Goal: Entertainment & Leisure: Consume media (video, audio)

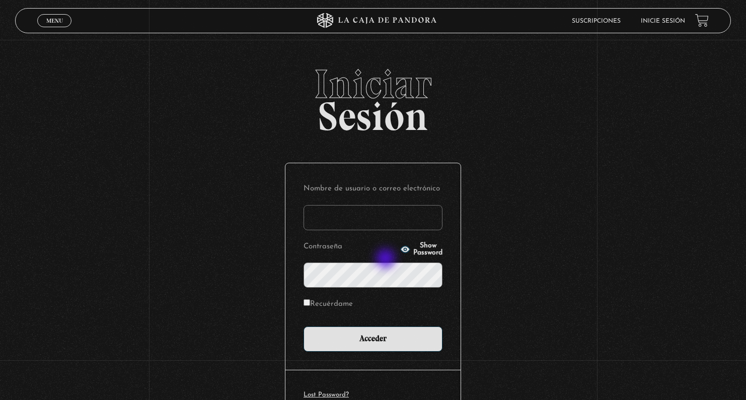
type input "[EMAIL_ADDRESS][DOMAIN_NAME]"
click at [377, 338] on input "Acceder" at bounding box center [373, 338] width 139 height 25
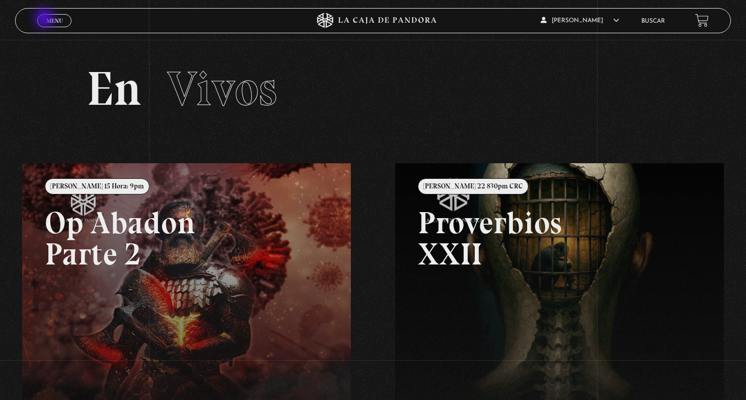
click at [46, 20] on span "Menu" at bounding box center [54, 21] width 17 height 6
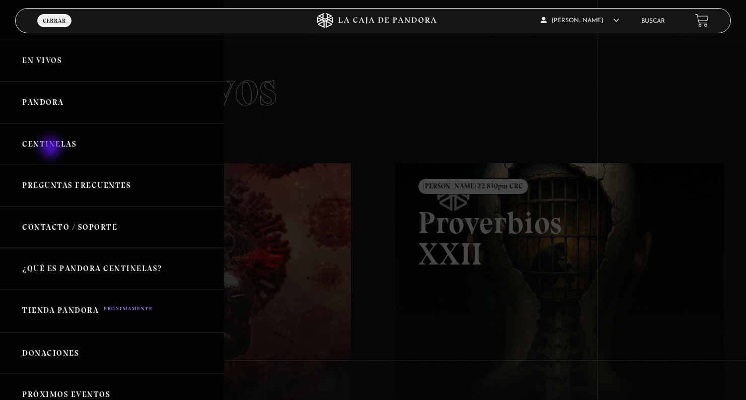
click at [52, 149] on link "Centinelas" at bounding box center [112, 144] width 224 height 42
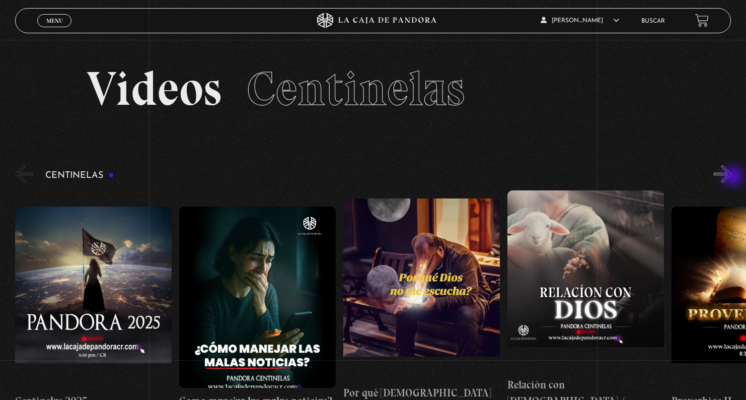
click at [732, 176] on button "»" at bounding box center [723, 174] width 18 height 18
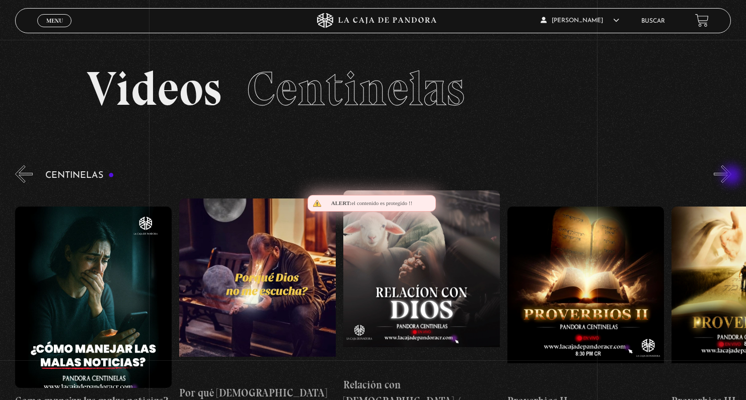
click at [732, 176] on button "»" at bounding box center [723, 174] width 18 height 18
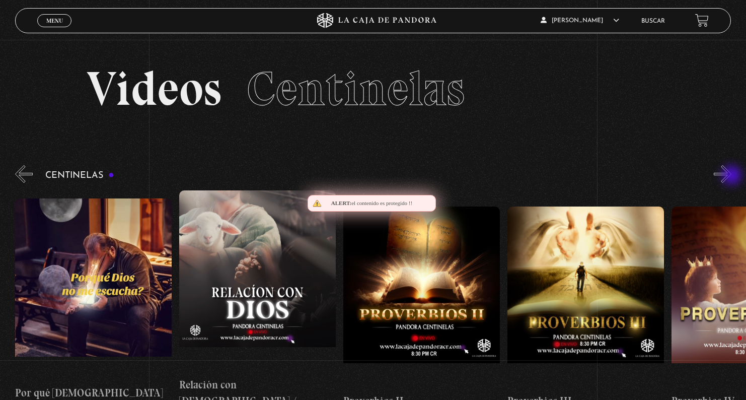
click at [732, 176] on button "»" at bounding box center [723, 174] width 18 height 18
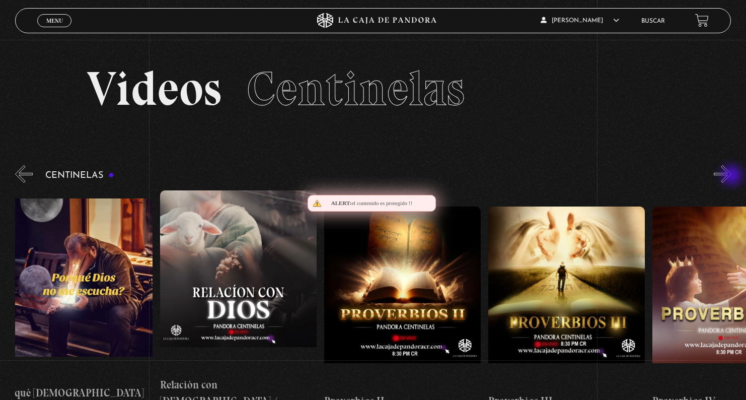
click at [732, 176] on button "»" at bounding box center [723, 174] width 18 height 18
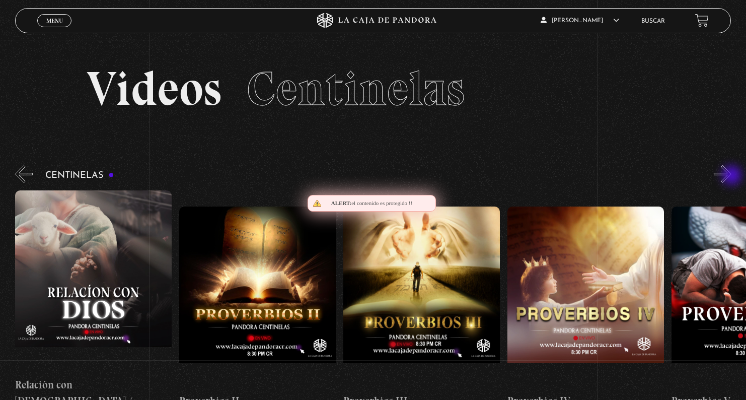
click at [732, 176] on button "»" at bounding box center [723, 174] width 18 height 18
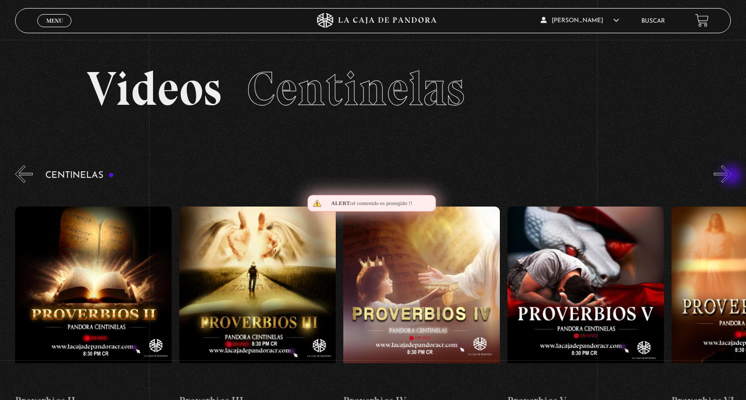
click at [732, 176] on button "»" at bounding box center [723, 174] width 18 height 18
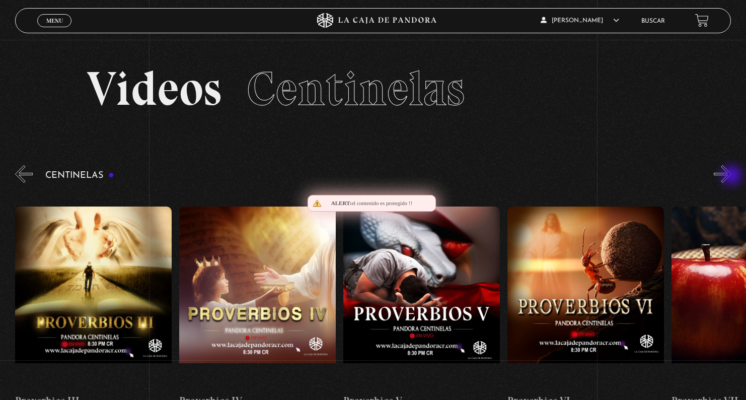
click at [732, 176] on button "»" at bounding box center [723, 174] width 18 height 18
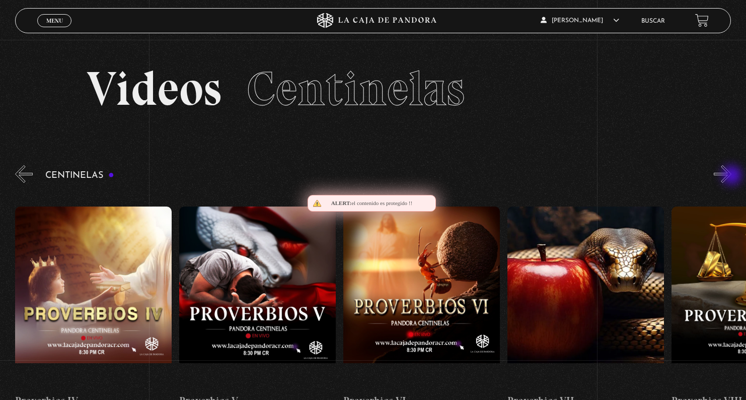
click at [732, 176] on button "»" at bounding box center [723, 174] width 18 height 18
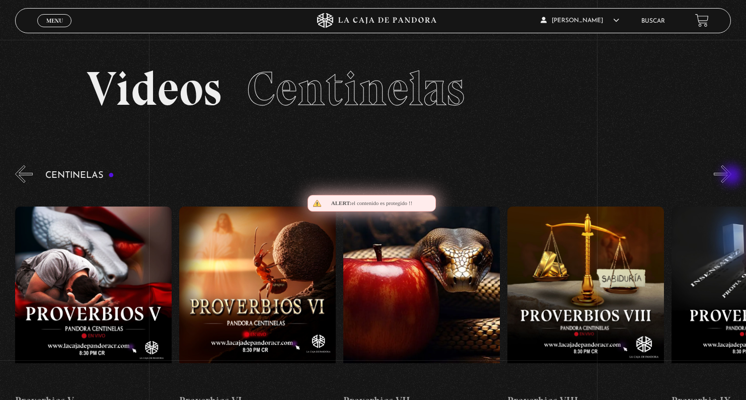
click at [732, 176] on button "»" at bounding box center [723, 174] width 18 height 18
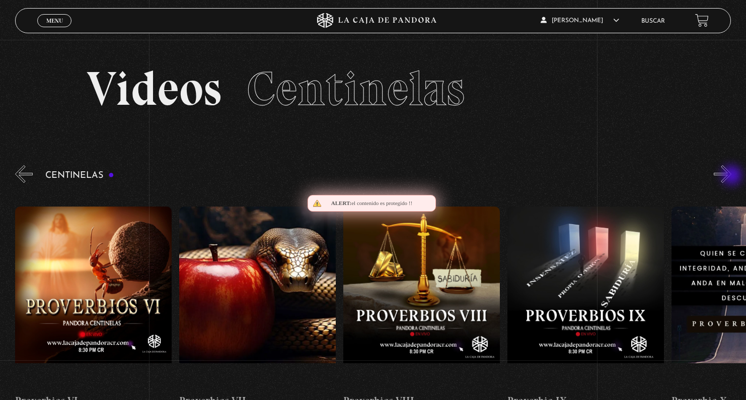
click at [732, 176] on button "»" at bounding box center [723, 174] width 18 height 18
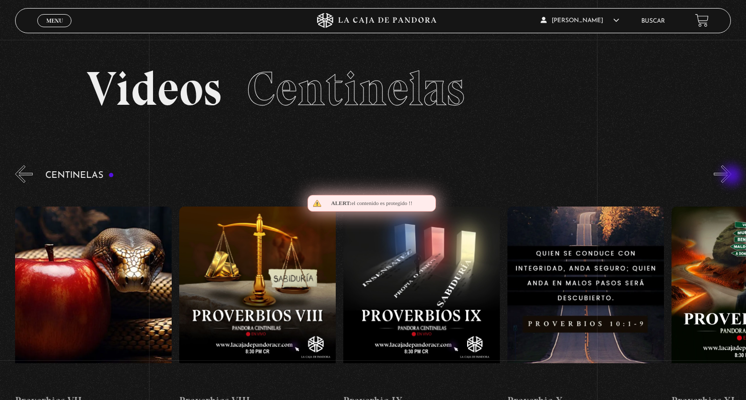
click at [732, 176] on button "»" at bounding box center [723, 174] width 18 height 18
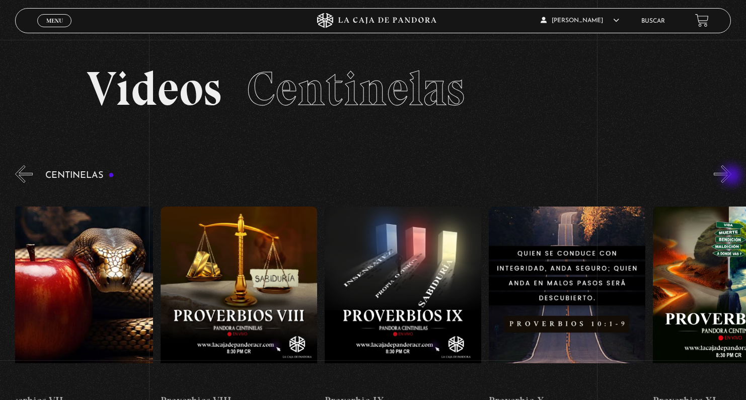
click at [732, 176] on button "»" at bounding box center [723, 174] width 18 height 18
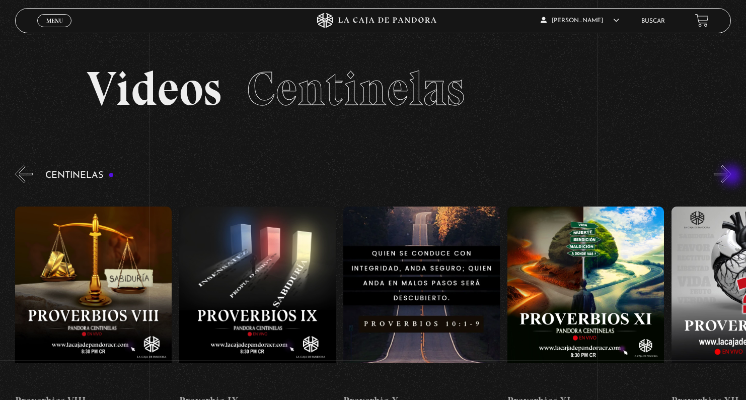
click at [732, 176] on button "»" at bounding box center [723, 174] width 18 height 18
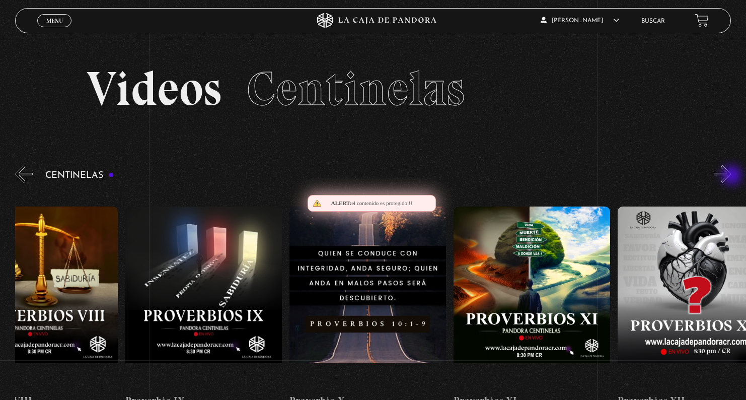
click at [732, 176] on button "»" at bounding box center [723, 174] width 18 height 18
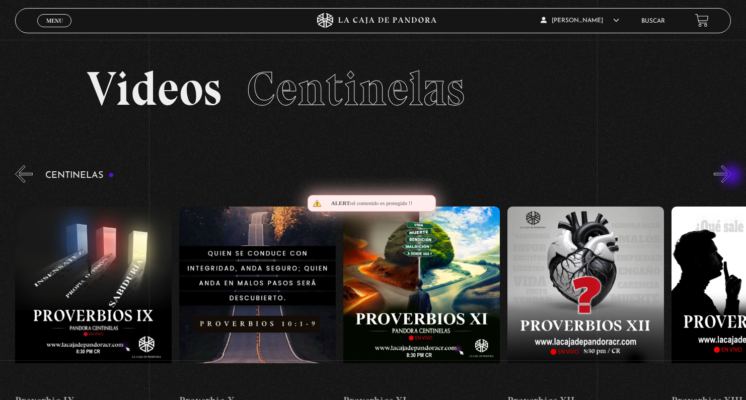
click at [732, 176] on button "»" at bounding box center [723, 174] width 18 height 18
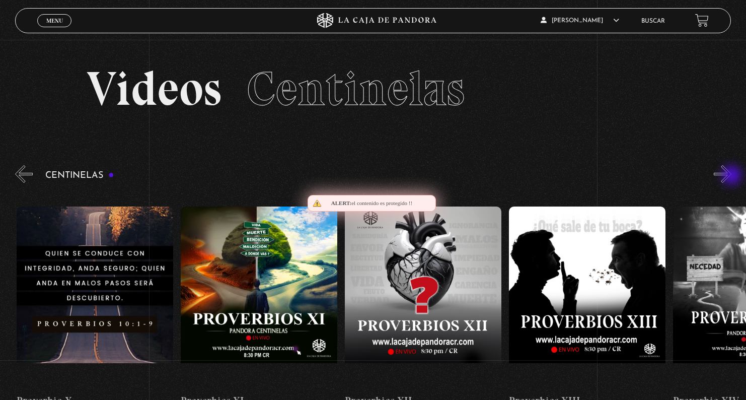
click at [732, 176] on button "»" at bounding box center [723, 174] width 18 height 18
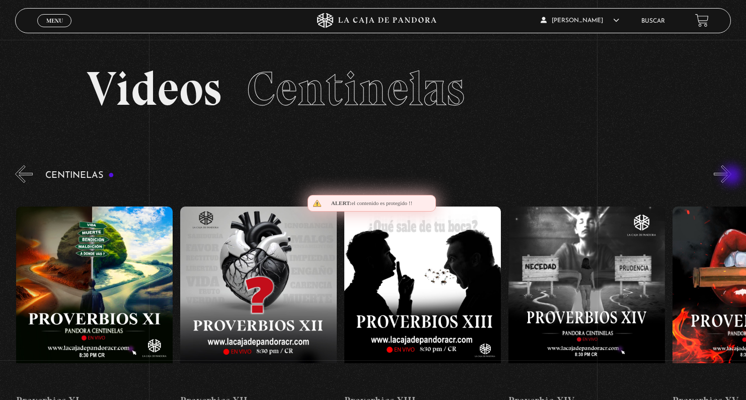
click at [732, 176] on button "»" at bounding box center [723, 174] width 18 height 18
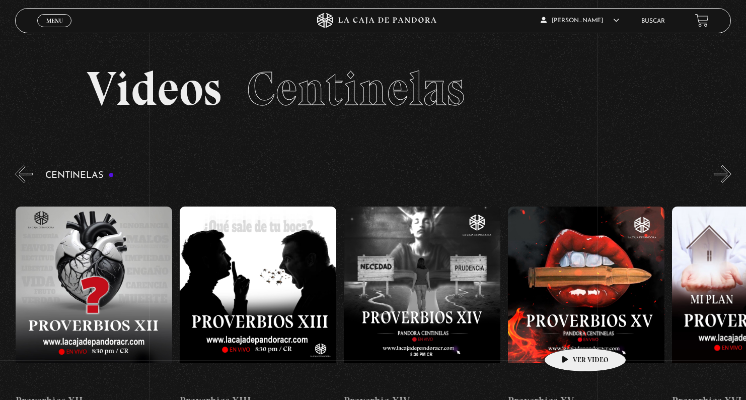
scroll to position [0, 2299]
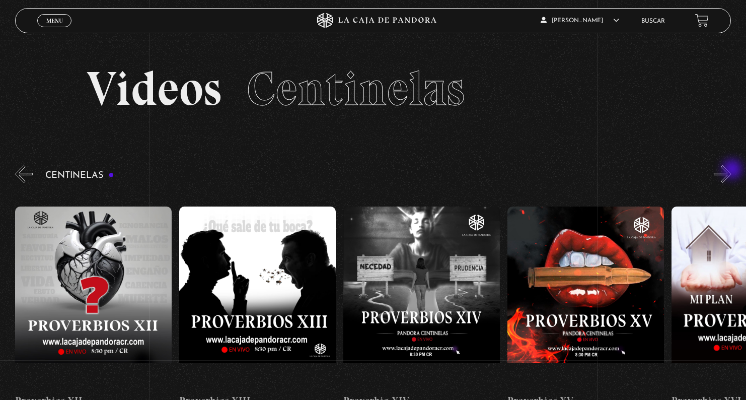
click at [732, 170] on button "»" at bounding box center [723, 174] width 18 height 18
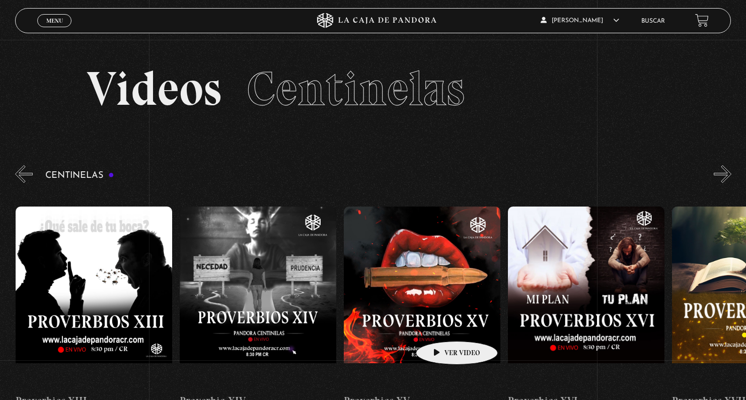
scroll to position [0, 2463]
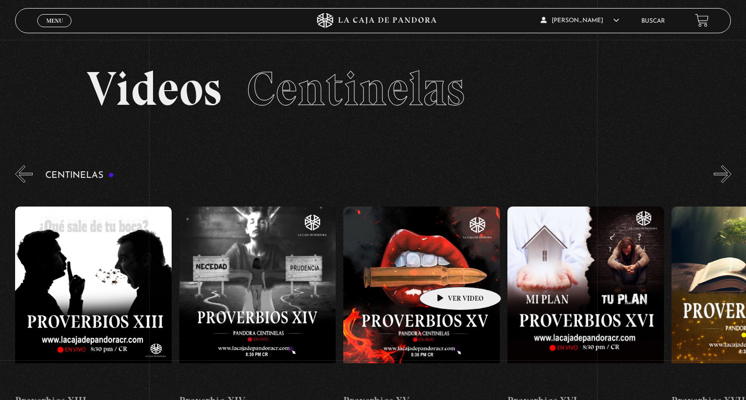
click at [445, 271] on figure at bounding box center [421, 296] width 157 height 181
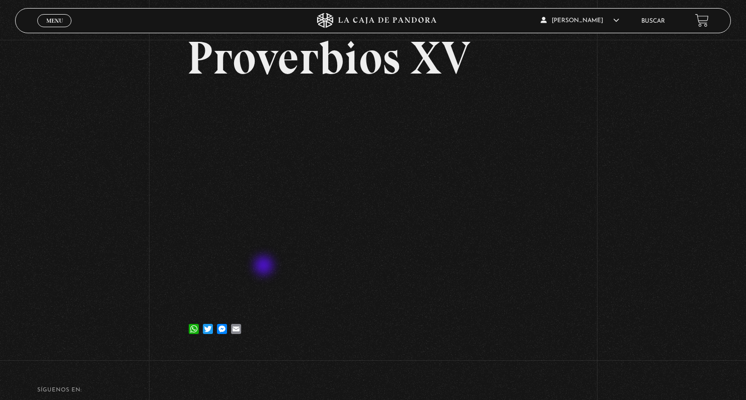
scroll to position [59, 0]
